Goal: Information Seeking & Learning: Find specific fact

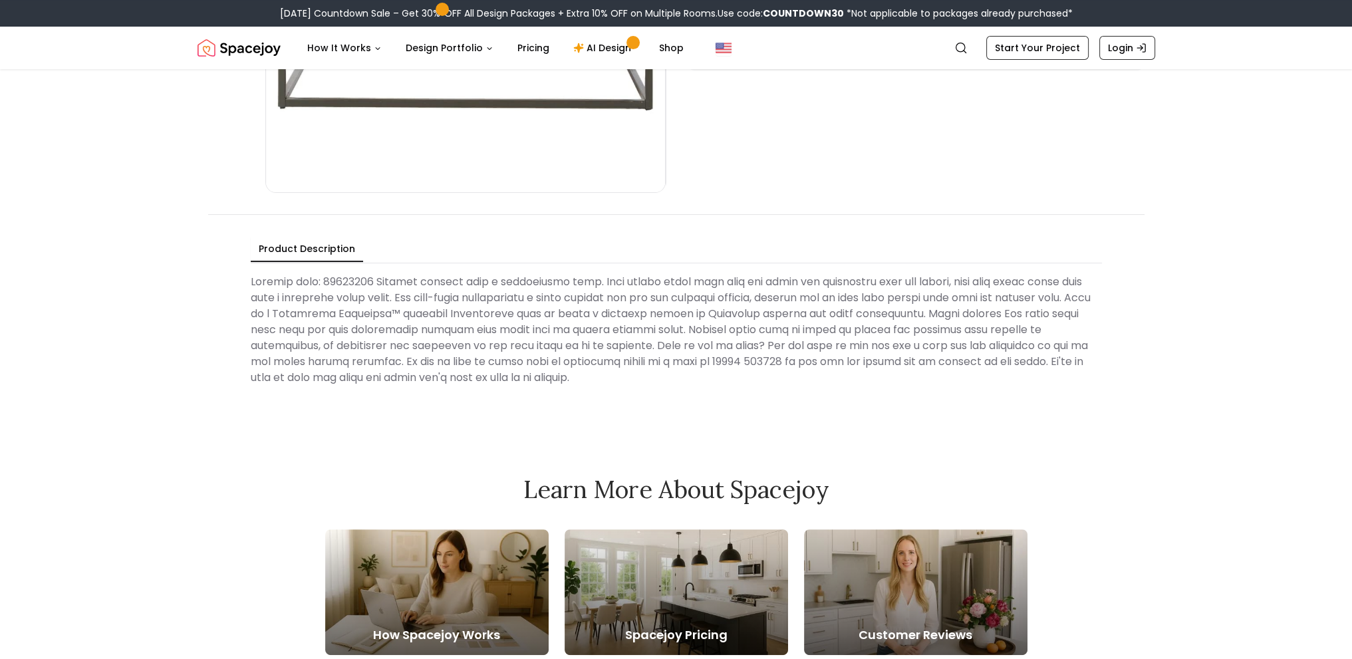
scroll to position [399, 0]
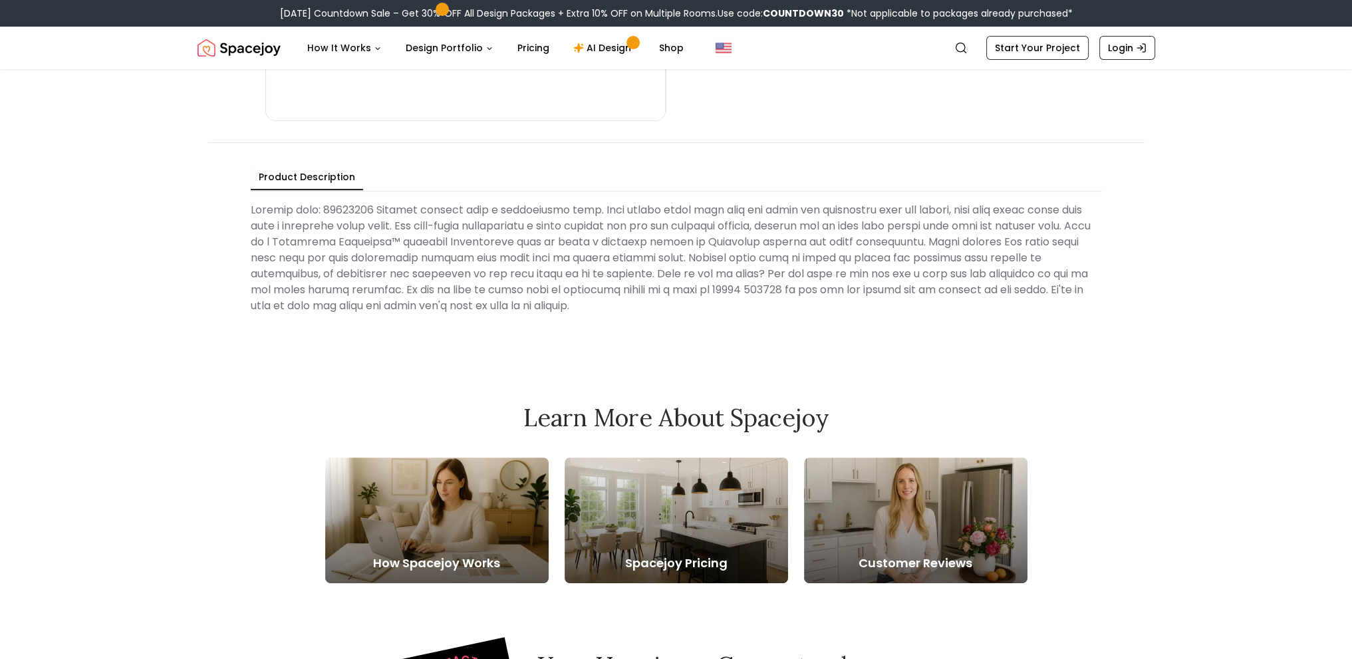
click at [358, 204] on Description at bounding box center [676, 258] width 851 height 122
copy Description "86208409"
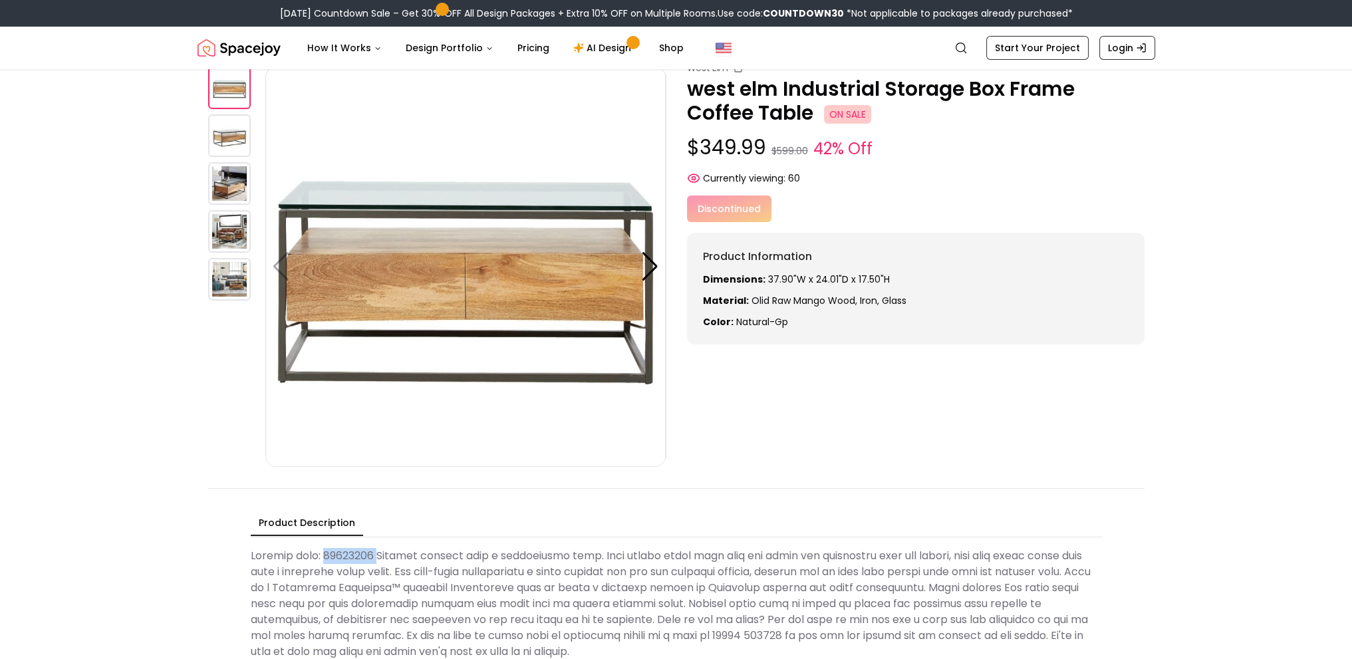
scroll to position [0, 0]
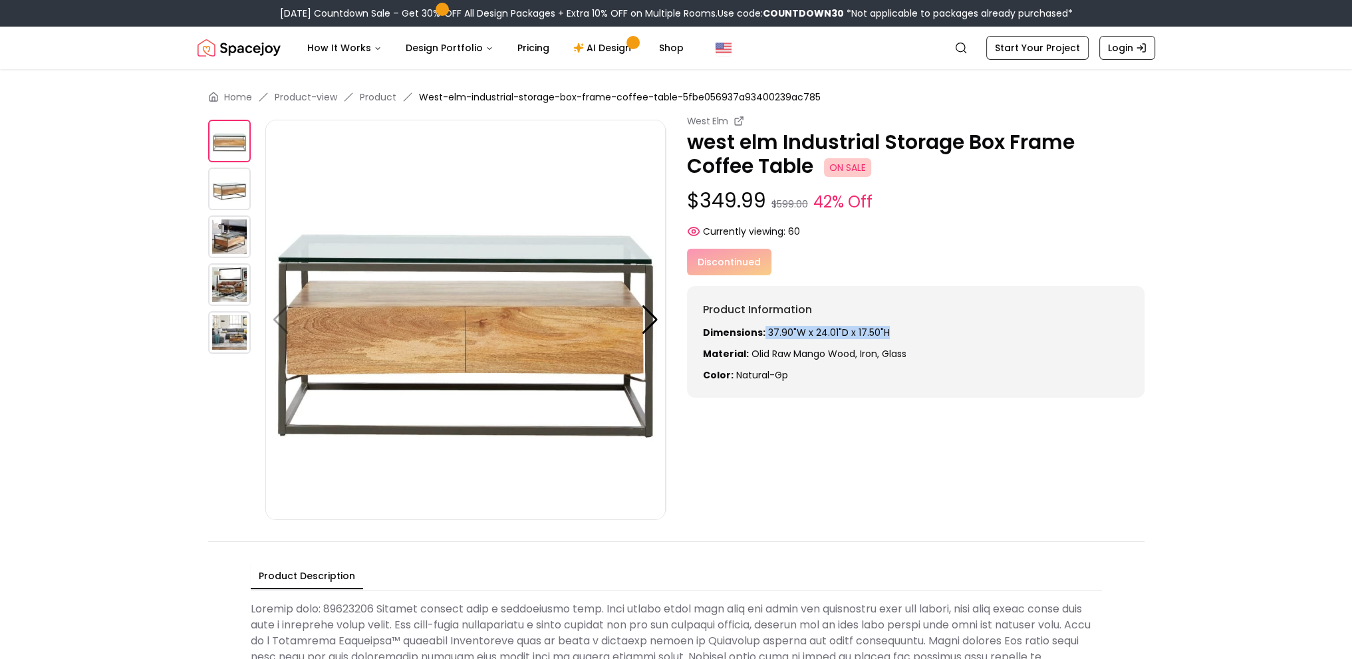
drag, startPoint x: 874, startPoint y: 329, endPoint x: 763, endPoint y: 333, distance: 111.1
click at [763, 333] on p "Dimensions: 37.90"W x 24.01"D x 17.50"H" at bounding box center [915, 332] width 425 height 13
drag, startPoint x: 788, startPoint y: 378, endPoint x: 700, endPoint y: 331, distance: 99.3
click at [700, 331] on div "Product Information Dimensions: 37.90"W x 24.01"D x 17.50"H Material: olid raw …" at bounding box center [915, 342] width 457 height 112
copy div "Dimensions: 37.90"W x 24.01"D x 17.50"H Material: olid raw mango wood, Iron, gl…"
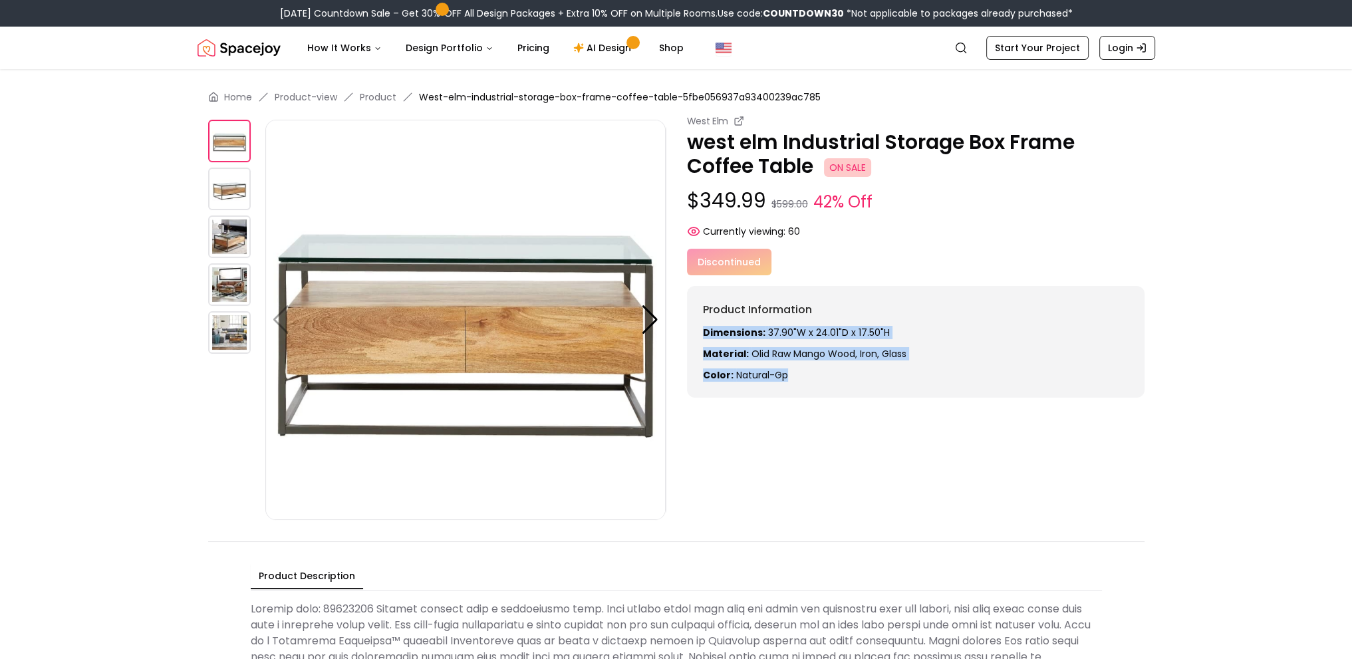
click at [239, 190] on img at bounding box center [229, 189] width 43 height 43
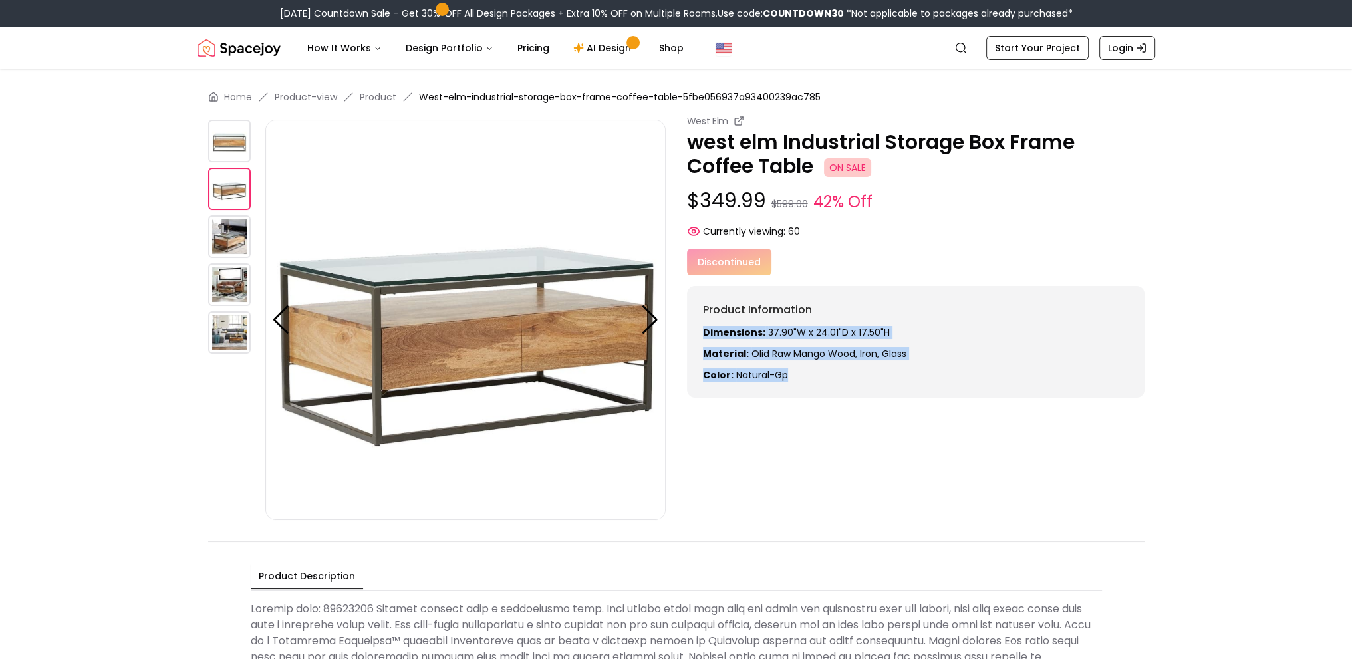
click at [236, 245] on img at bounding box center [229, 236] width 43 height 43
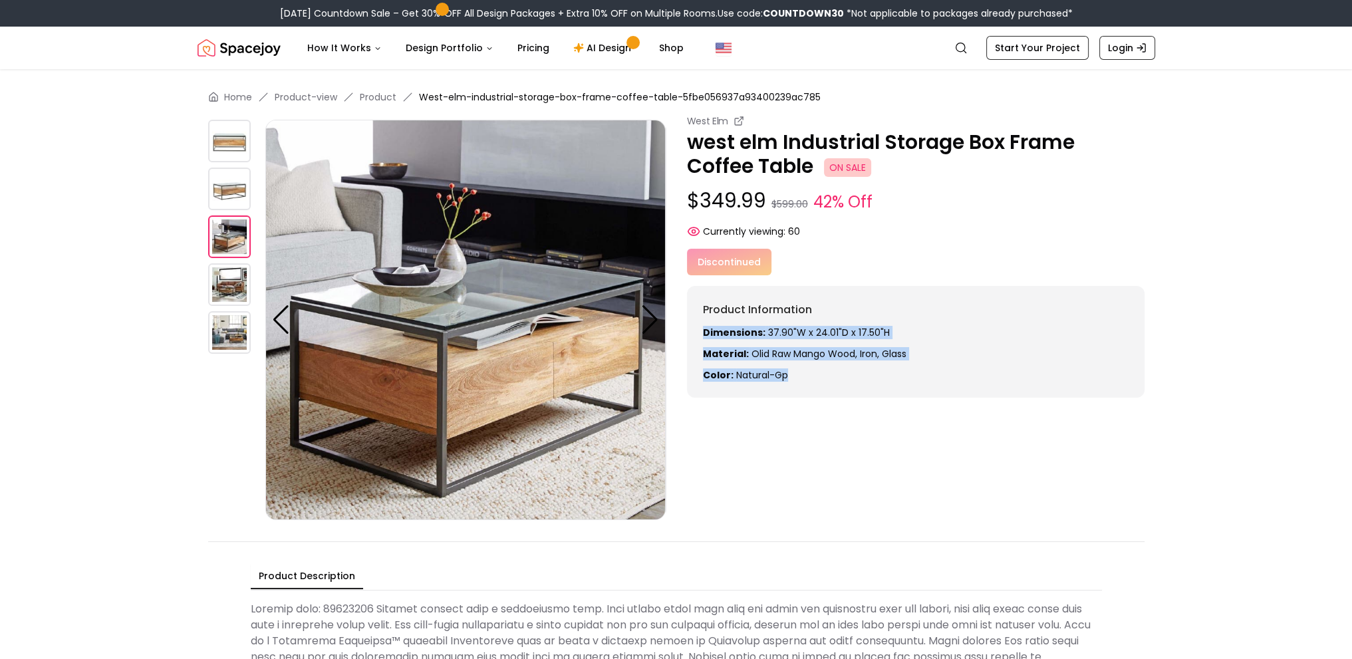
click at [235, 289] on img at bounding box center [229, 284] width 43 height 43
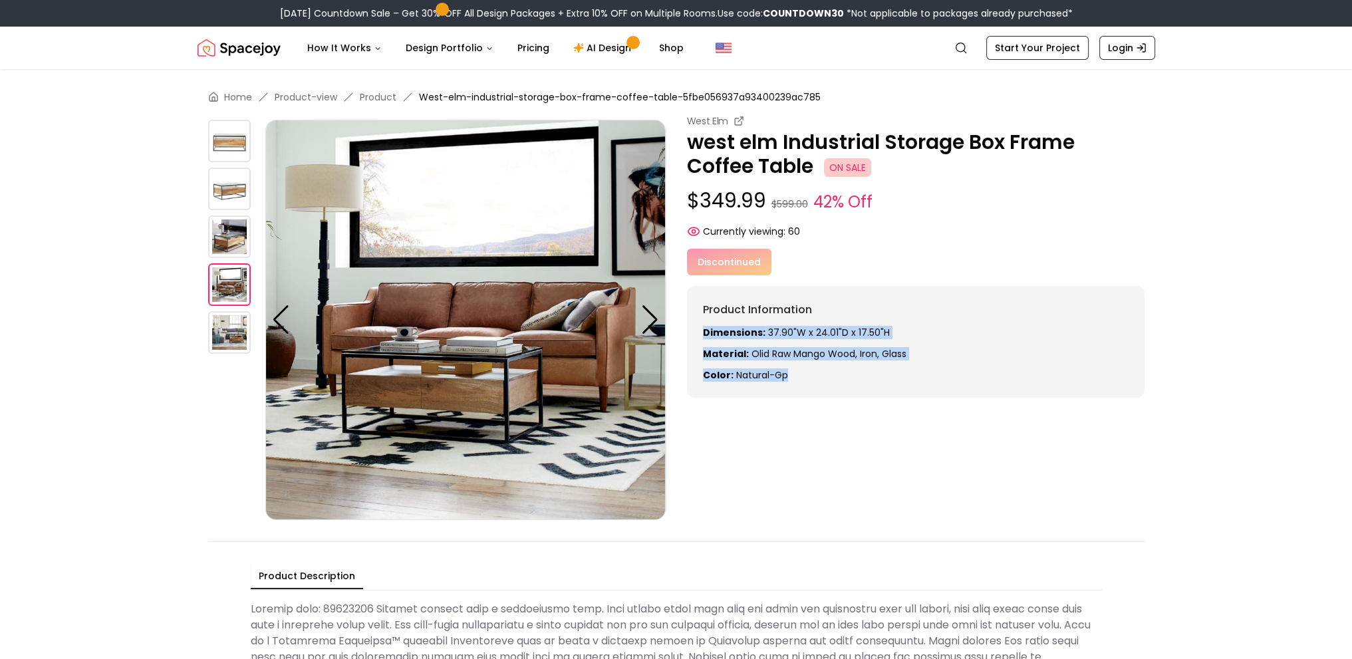
click at [237, 334] on img at bounding box center [229, 332] width 43 height 43
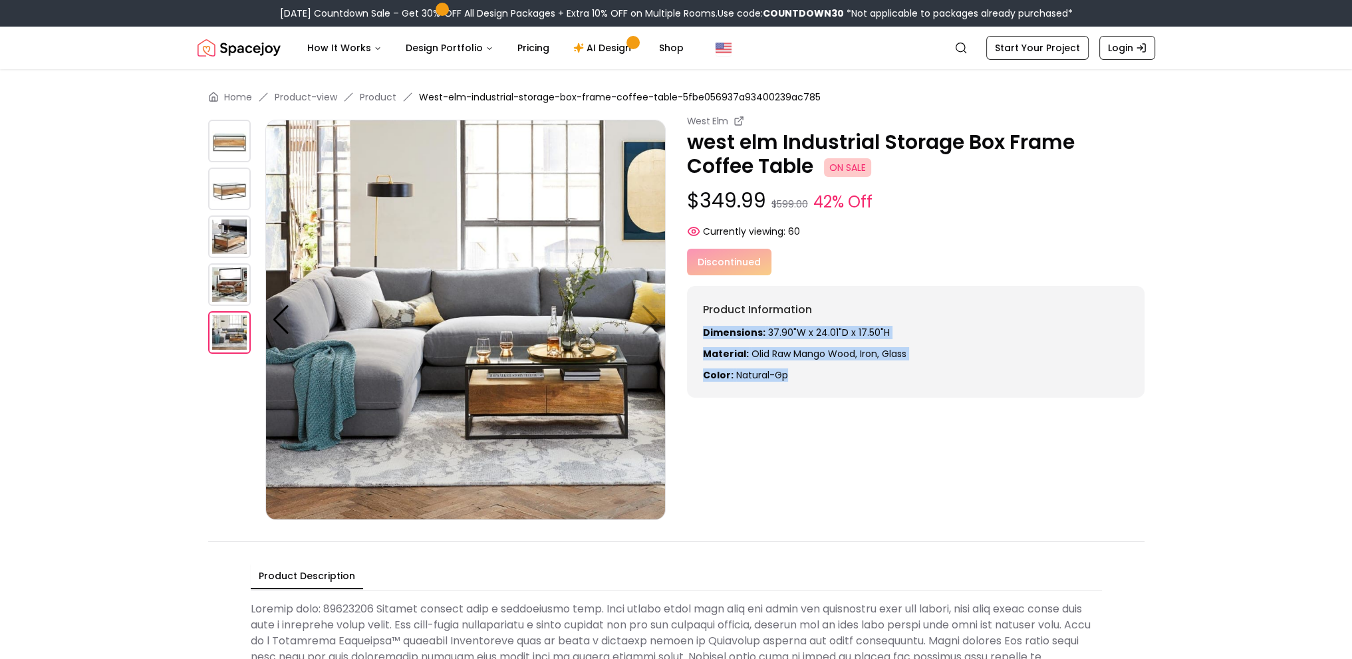
click at [241, 137] on img at bounding box center [229, 141] width 43 height 43
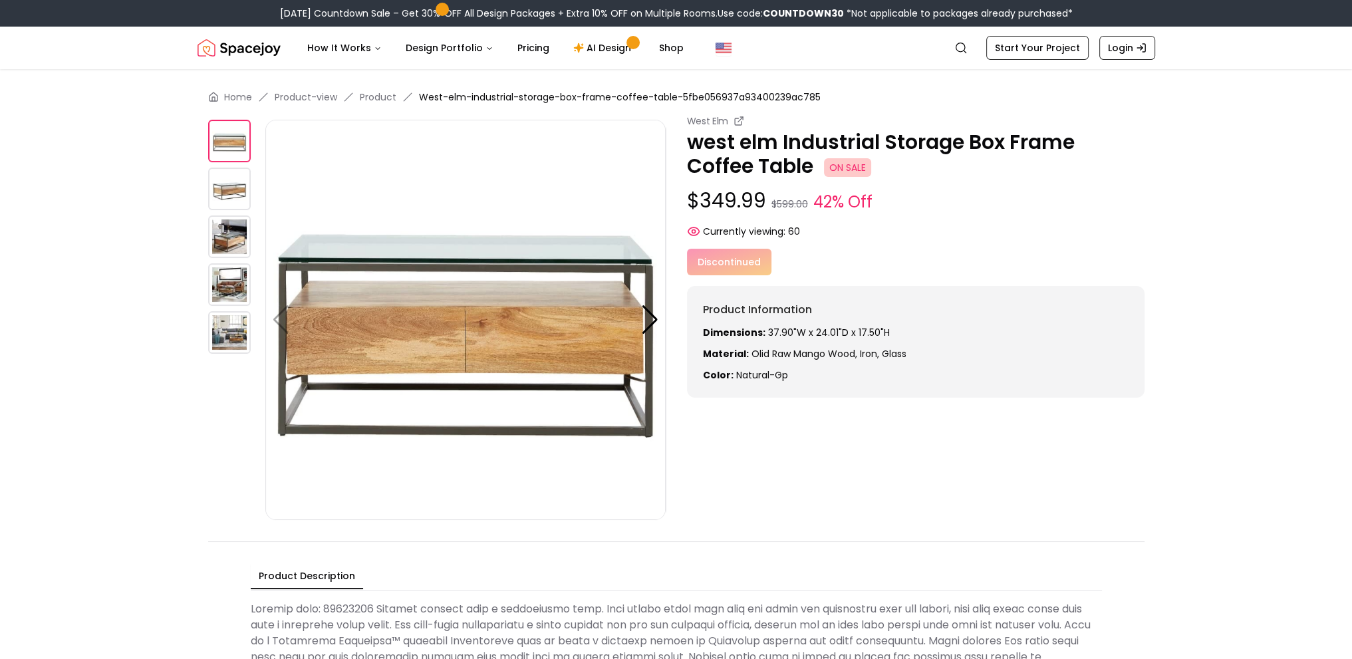
click at [78, 150] on main "Home Product-view Product West-elm-industrial-storage-box-frame-coffee-table-5f…" at bounding box center [676, 404] width 1352 height 670
